Goal: Information Seeking & Learning: Understand process/instructions

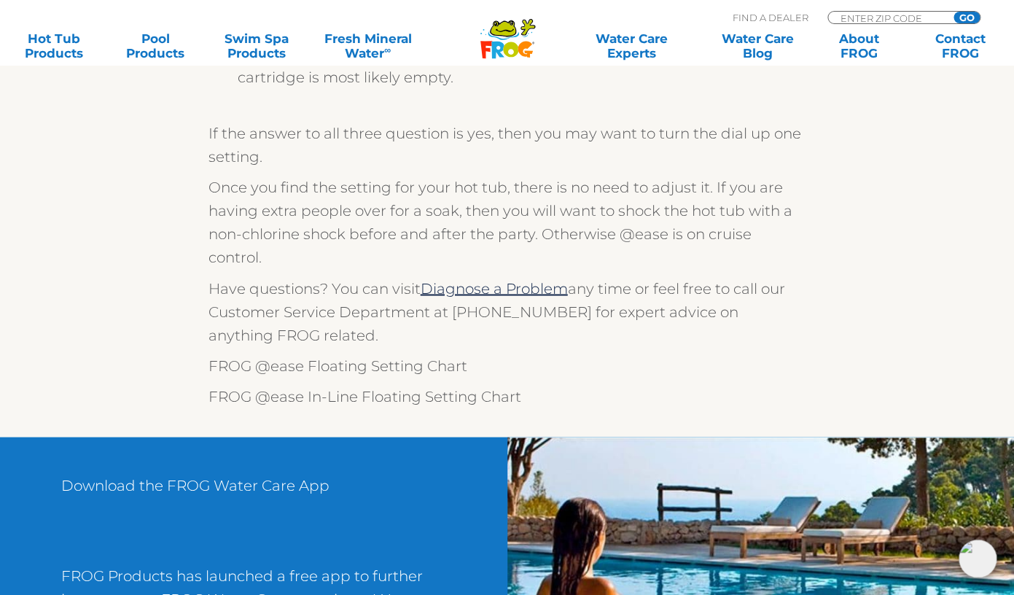
scroll to position [624, 0]
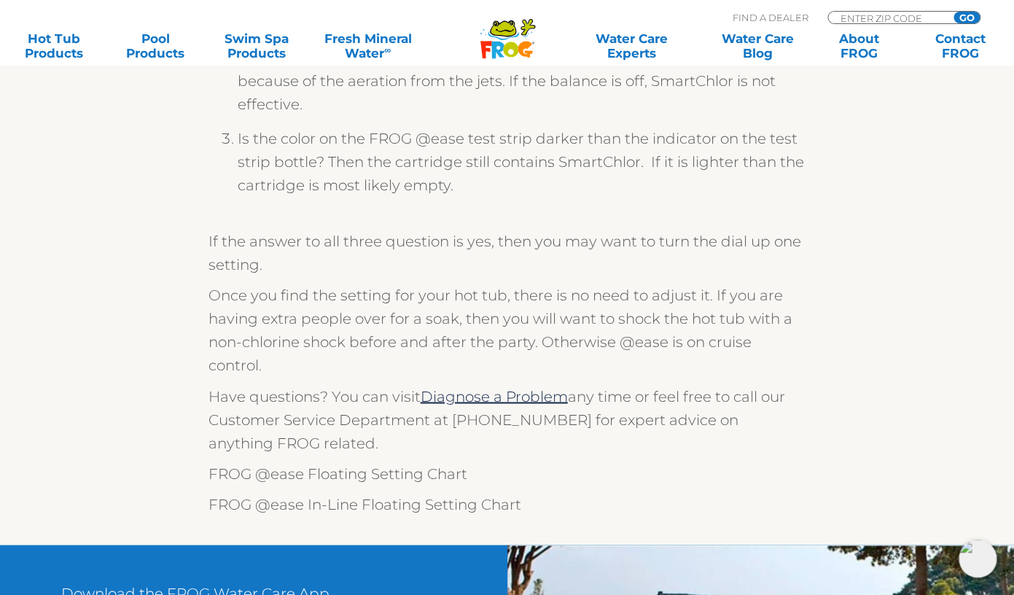
click at [359, 322] on p "Once you find the setting for your hot tub, there is no need to adjust it. If y…" at bounding box center [508, 330] width 598 height 93
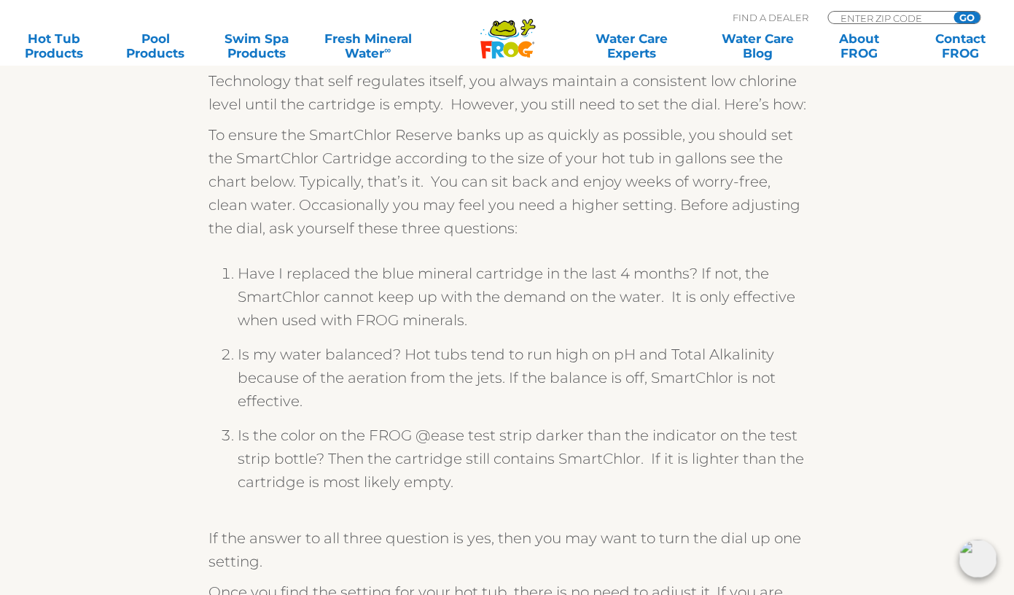
scroll to position [474, 0]
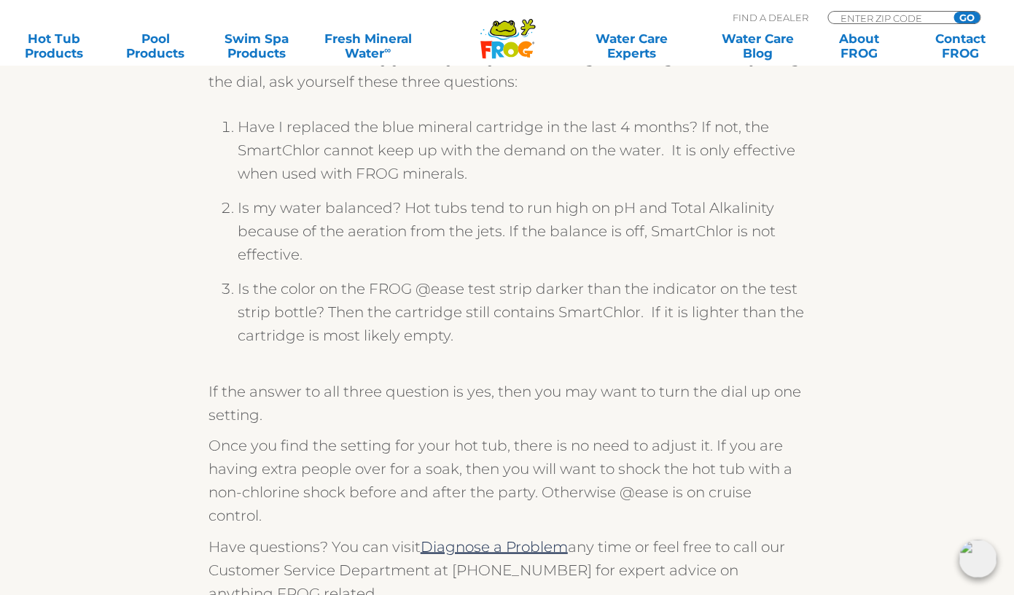
click at [455, 334] on li "Is the color on the FROG @ease test strip darker than the indicator on the test…" at bounding box center [522, 317] width 569 height 81
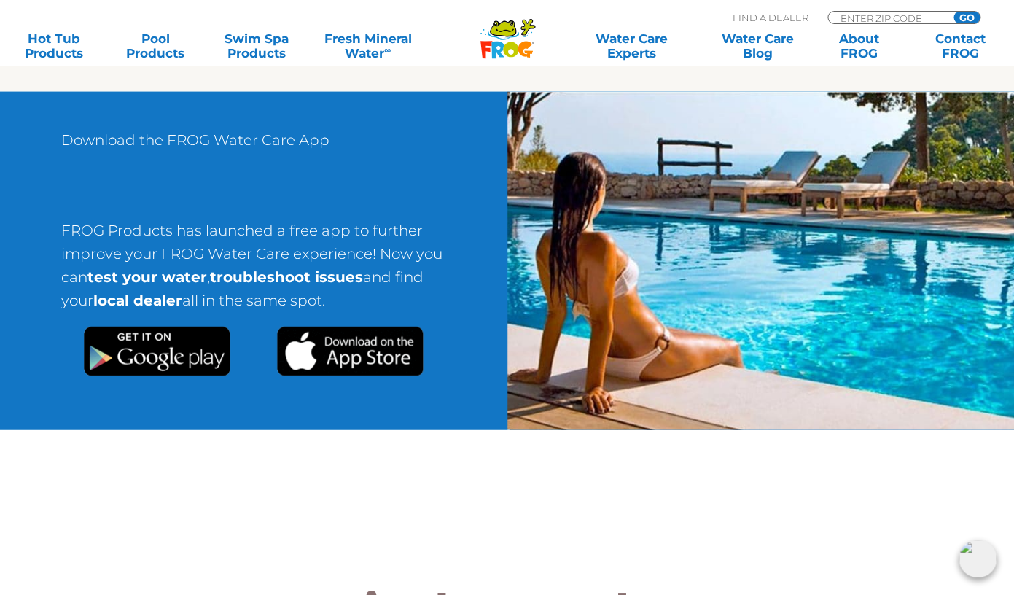
scroll to position [1098, 0]
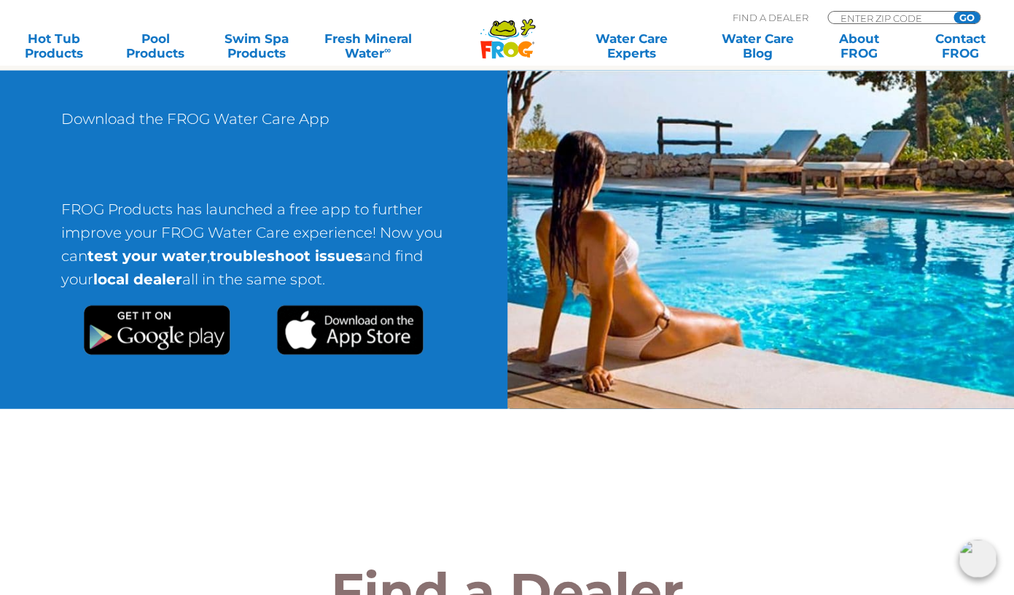
click at [186, 253] on strong "test your water" at bounding box center [147, 255] width 120 height 17
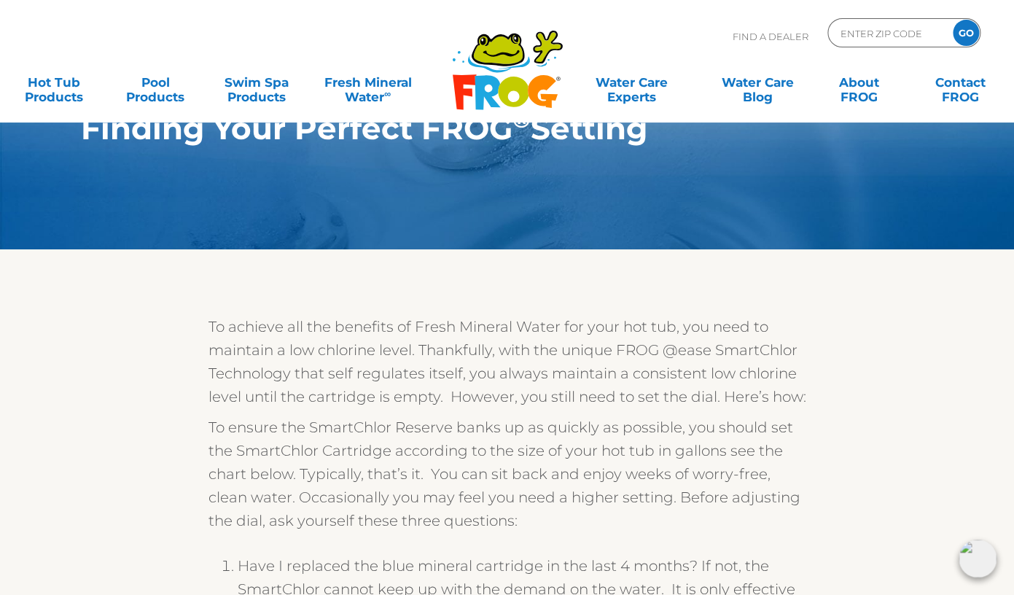
scroll to position [0, 0]
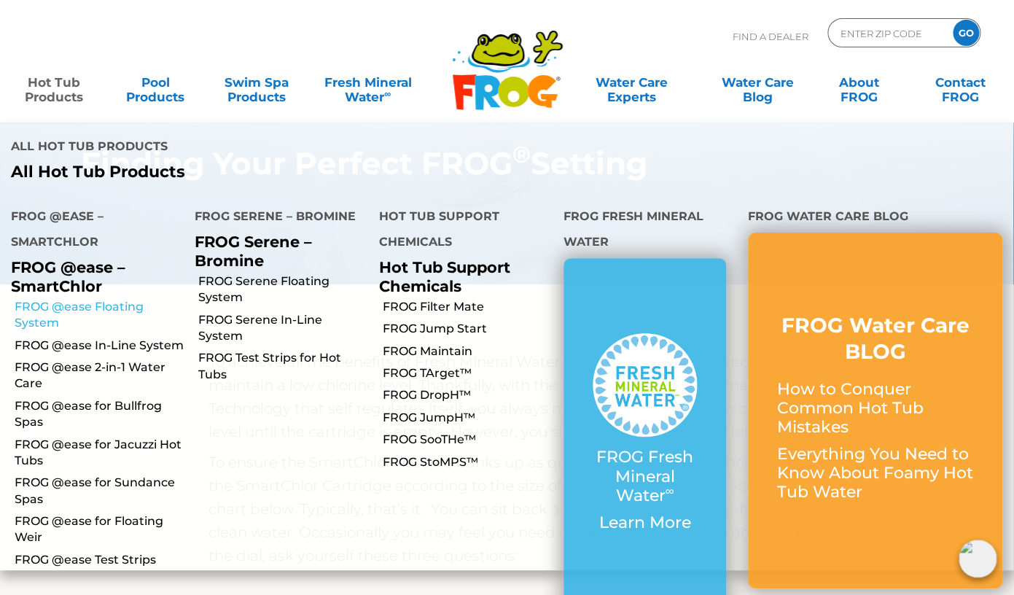
click at [104, 299] on link "FROG @ease Floating System" at bounding box center [100, 315] width 170 height 33
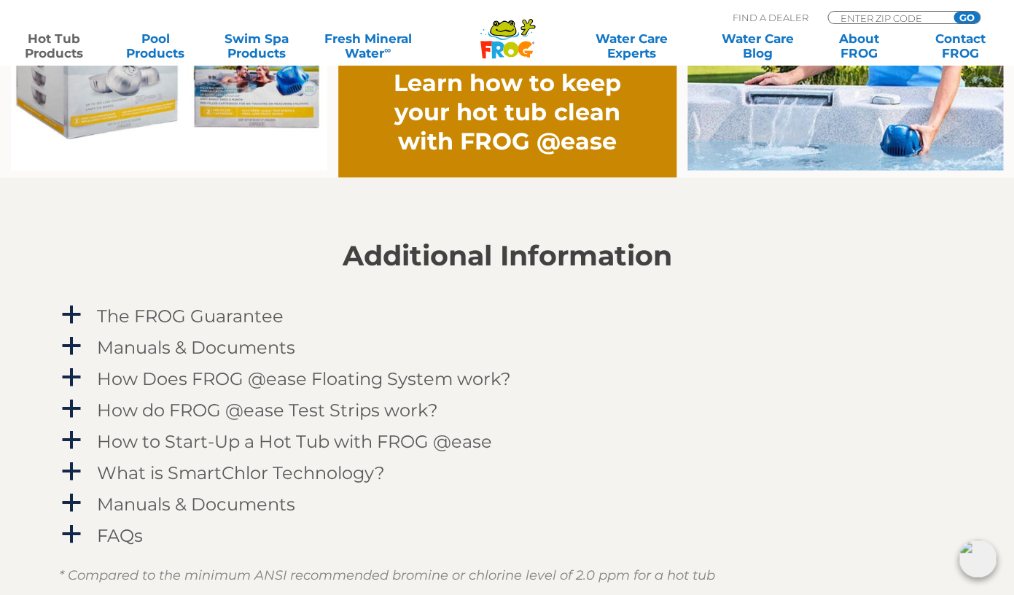
scroll to position [1384, 0]
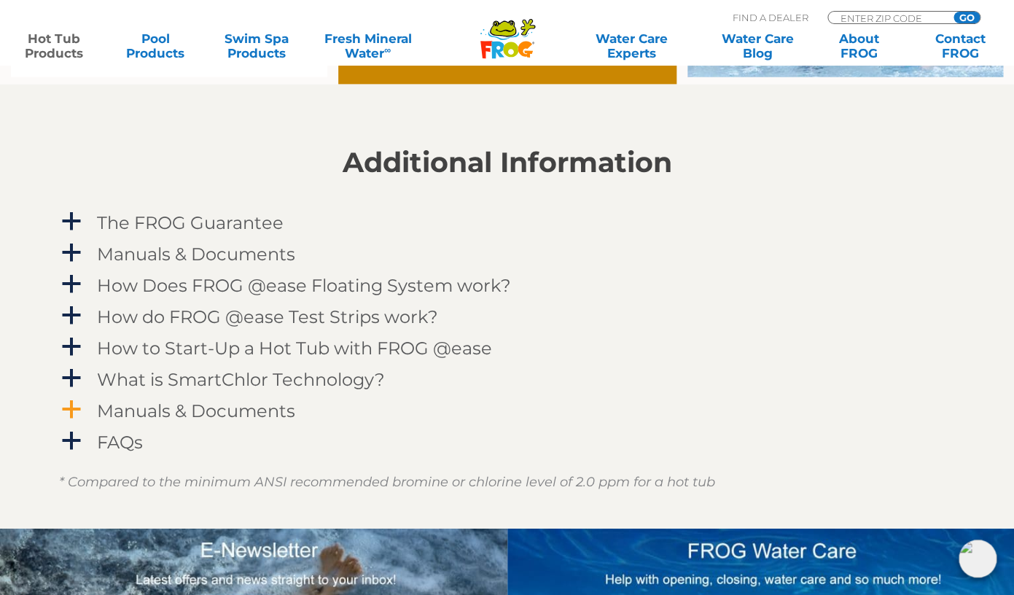
click at [74, 408] on span "a" at bounding box center [72, 410] width 22 height 22
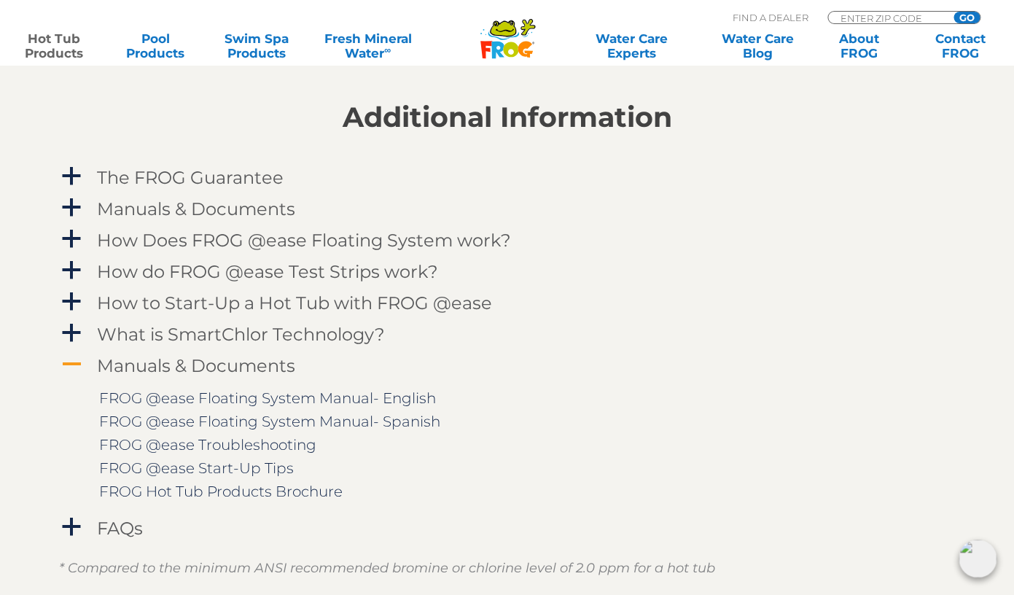
scroll to position [1562, 0]
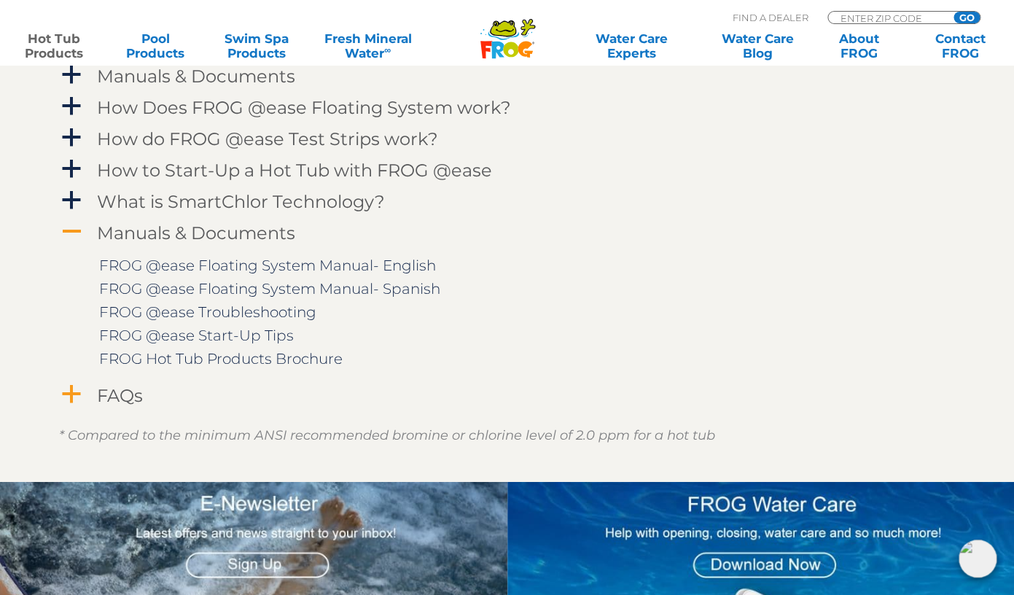
click at [72, 397] on span "a" at bounding box center [72, 395] width 22 height 22
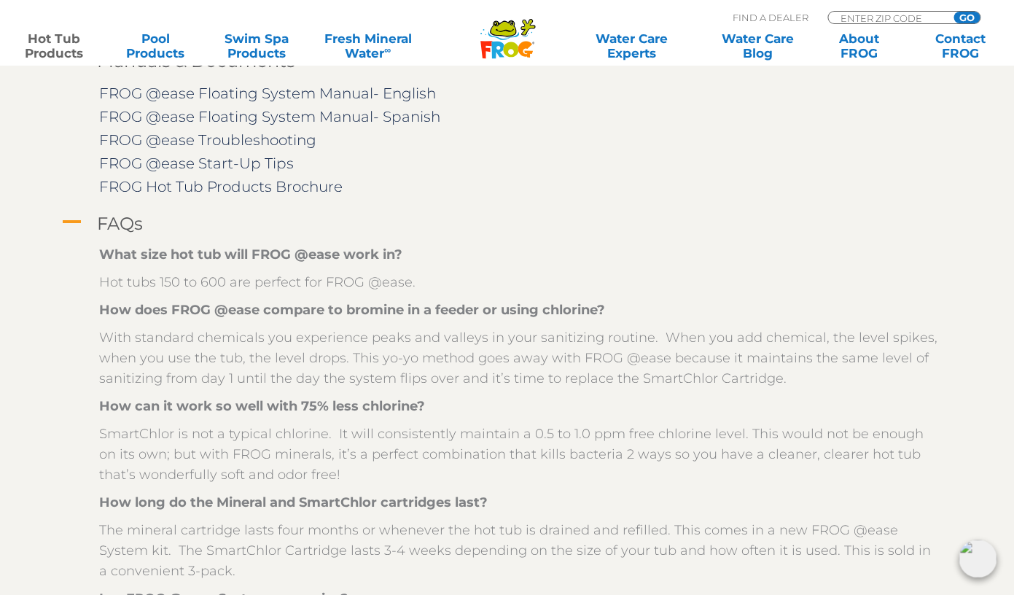
scroll to position [1473, 0]
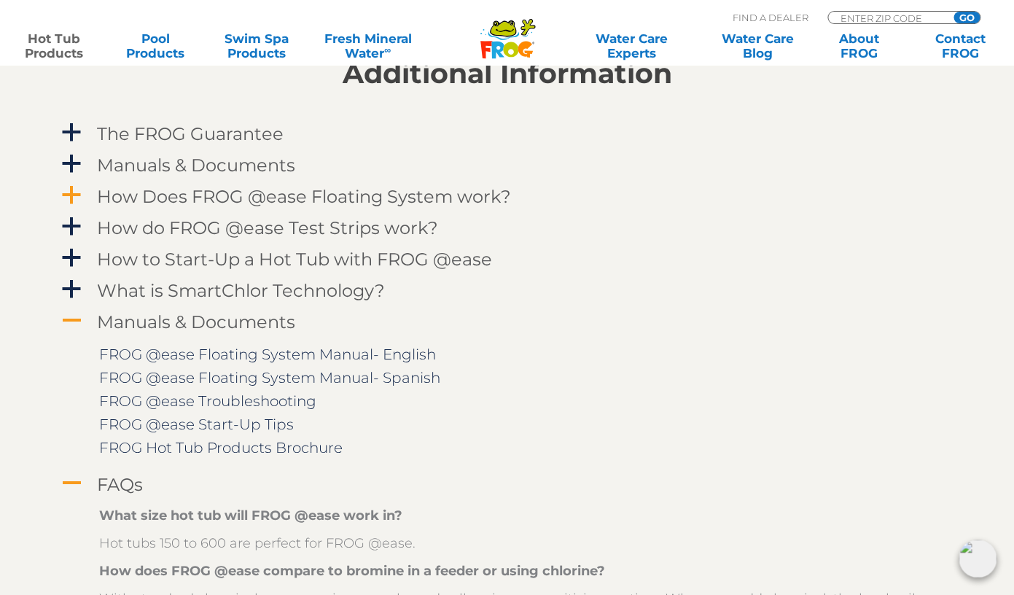
click at [119, 200] on h4 "How Does FROG @ease Floating System work?" at bounding box center [304, 197] width 414 height 20
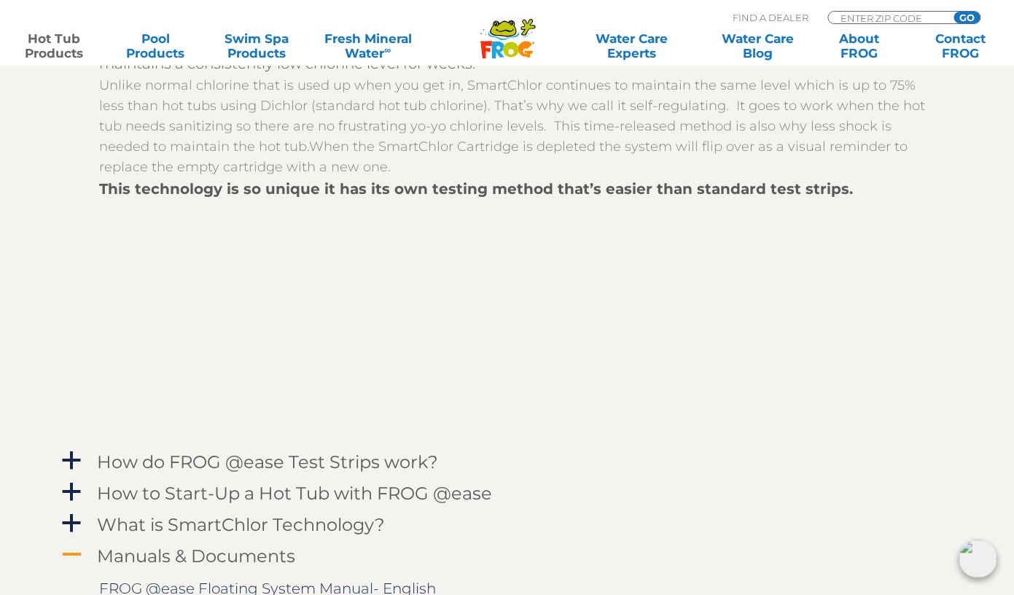
scroll to position [1676, 0]
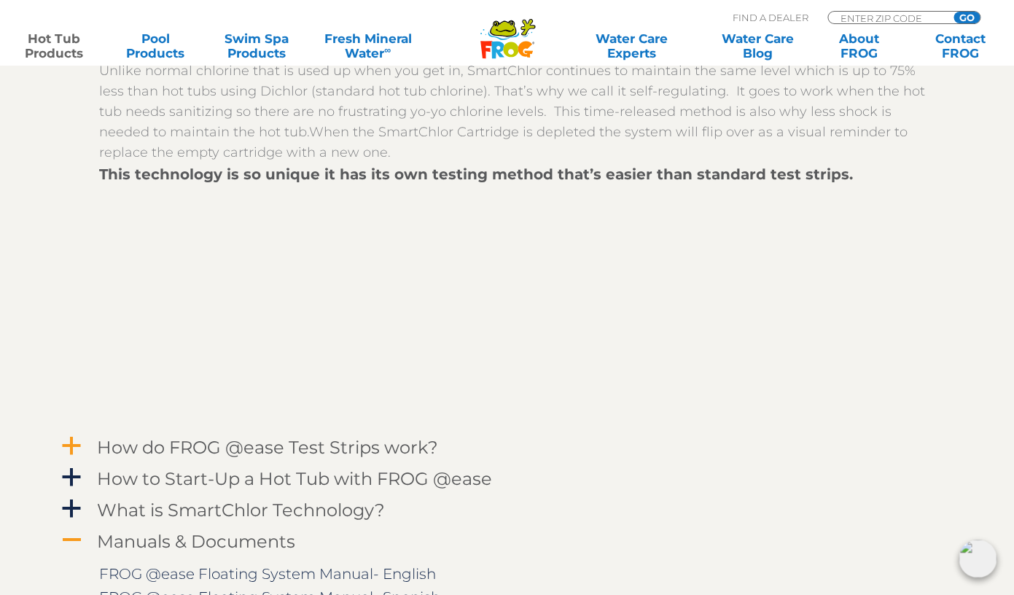
click at [78, 447] on span "a" at bounding box center [72, 446] width 22 height 22
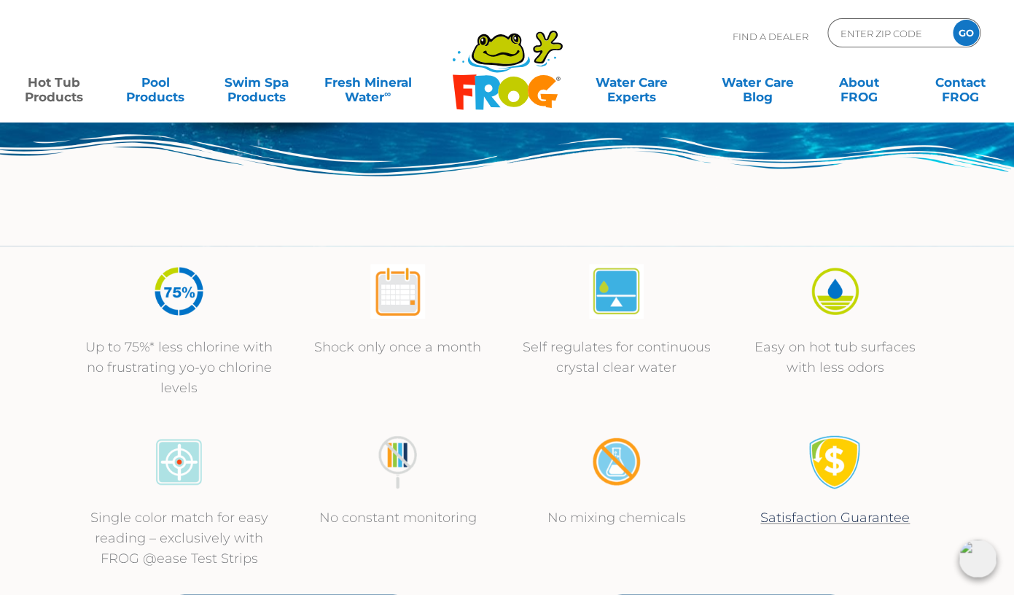
scroll to position [426, 0]
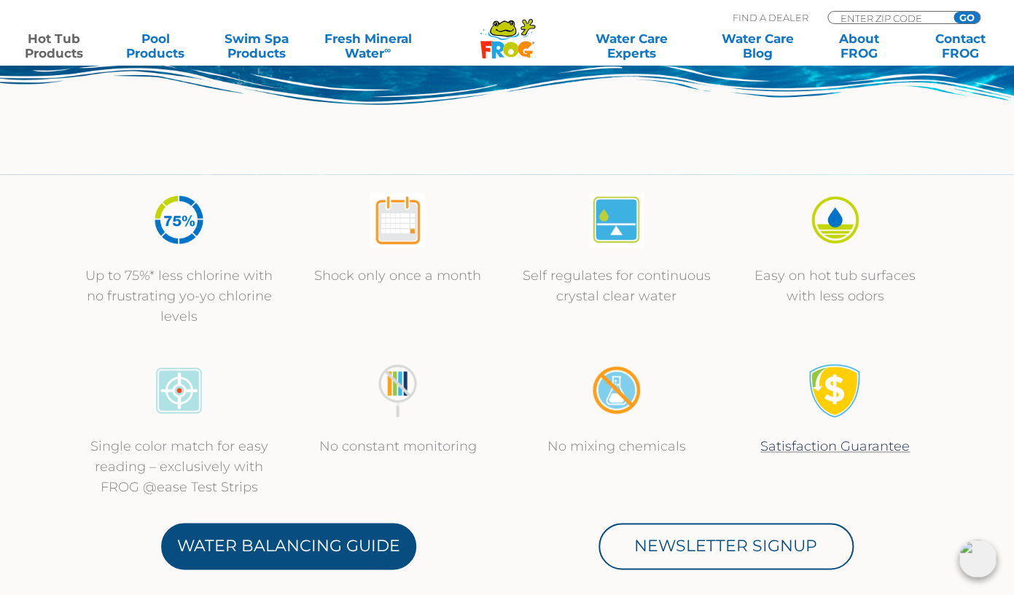
click at [326, 546] on link "Water Balancing Guide" at bounding box center [288, 546] width 255 height 47
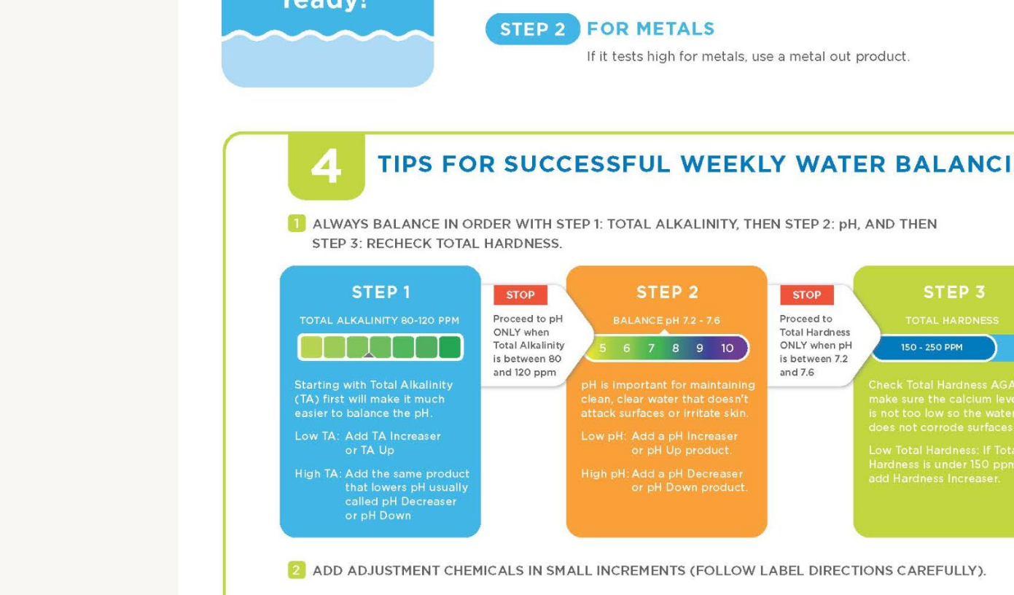
scroll to position [779, 0]
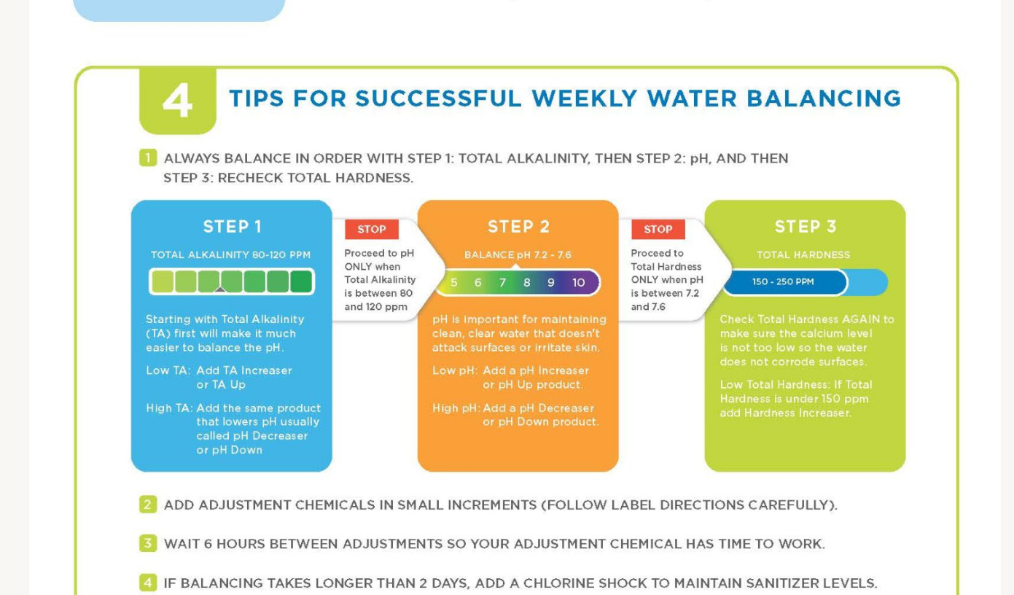
click at [456, 546] on img at bounding box center [507, 336] width 520 height 673
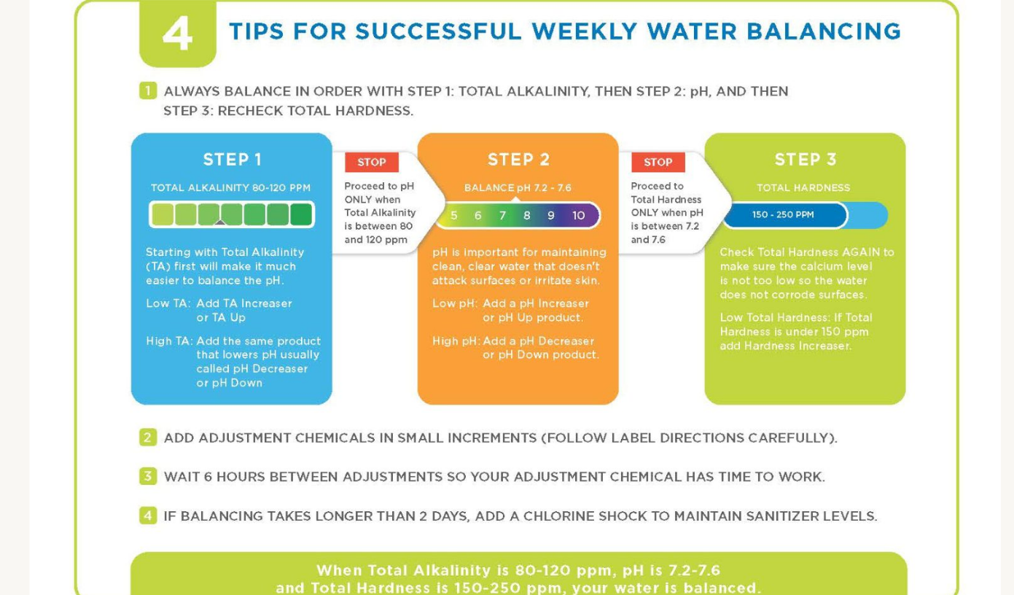
scroll to position [853, 0]
